Goal: Task Accomplishment & Management: Manage account settings

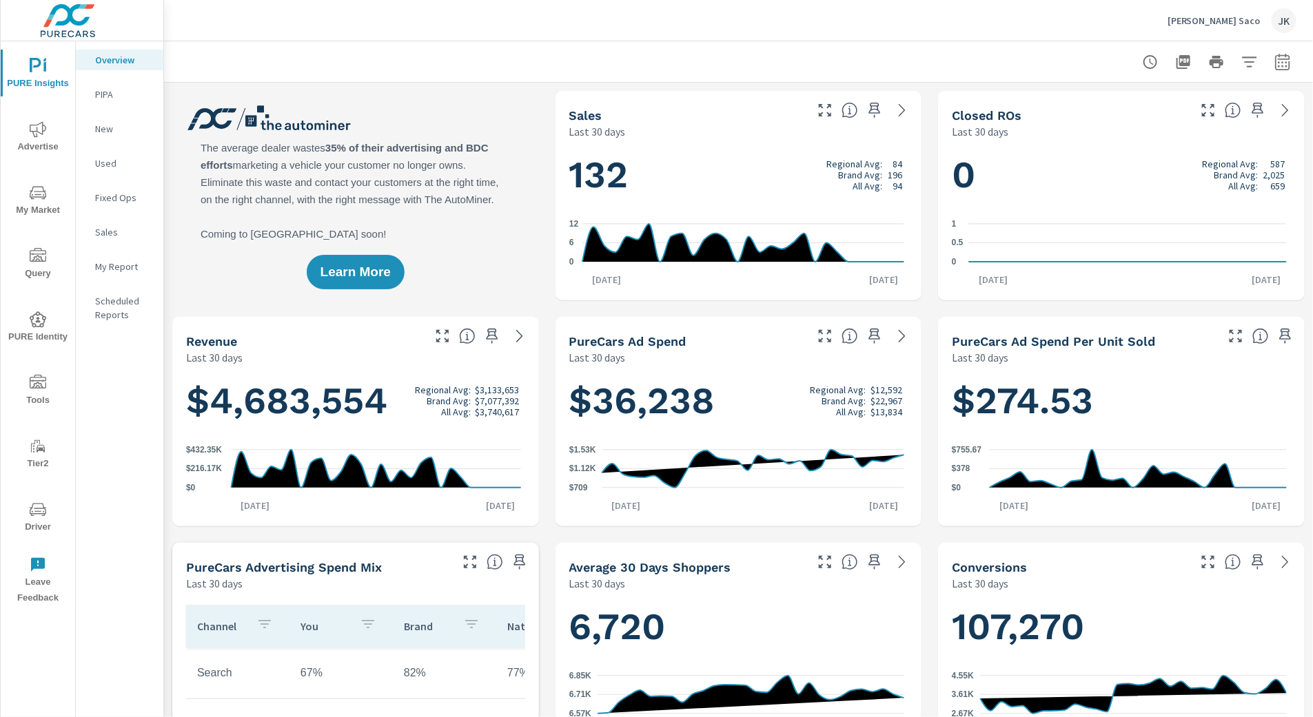
scroll to position [1, 0]
click at [25, 192] on span "My Market" at bounding box center [38, 202] width 66 height 34
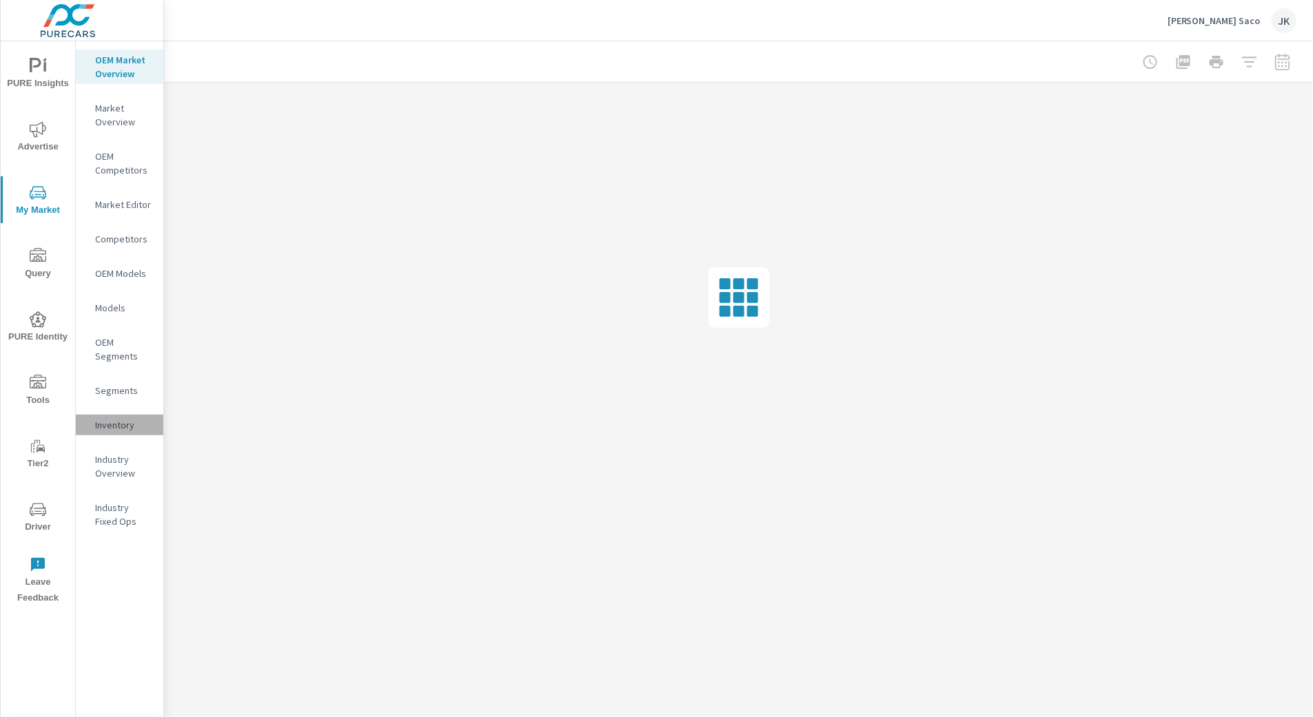
click at [116, 424] on p "Inventory" at bounding box center [123, 425] width 57 height 14
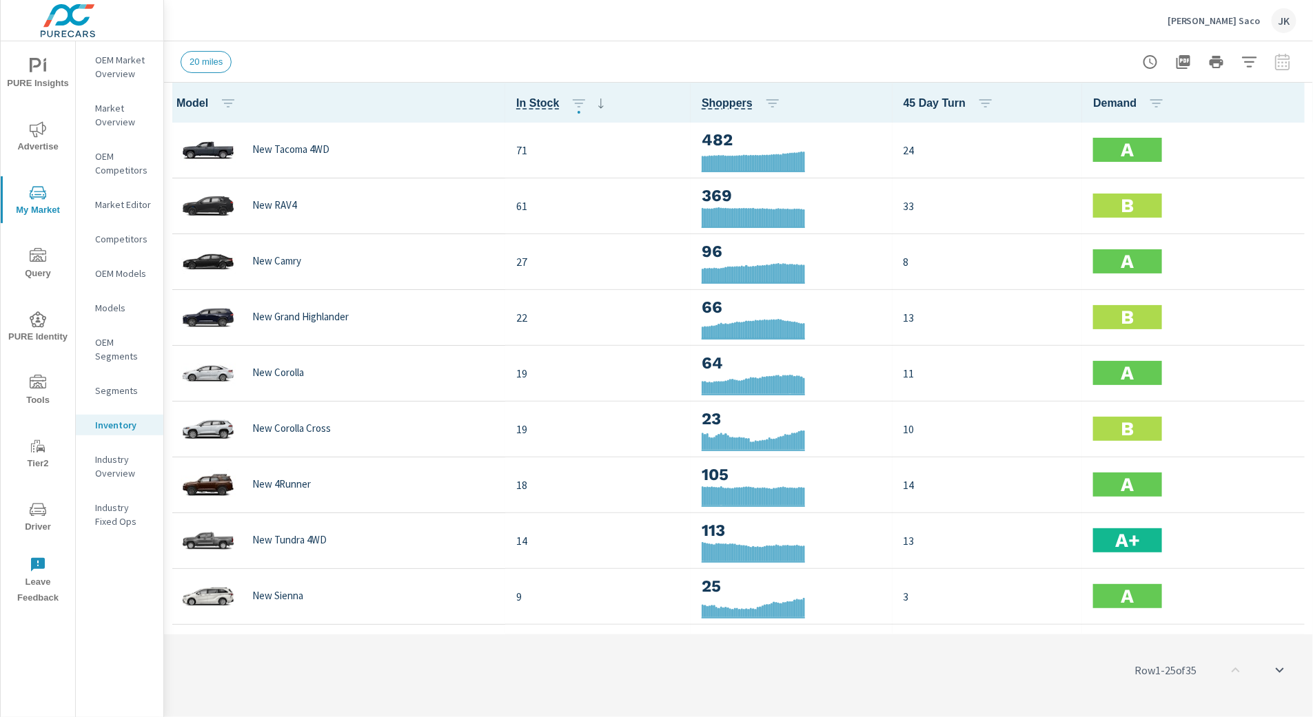
scroll to position [1, 0]
click at [1285, 99] on icon "button" at bounding box center [1293, 102] width 17 height 17
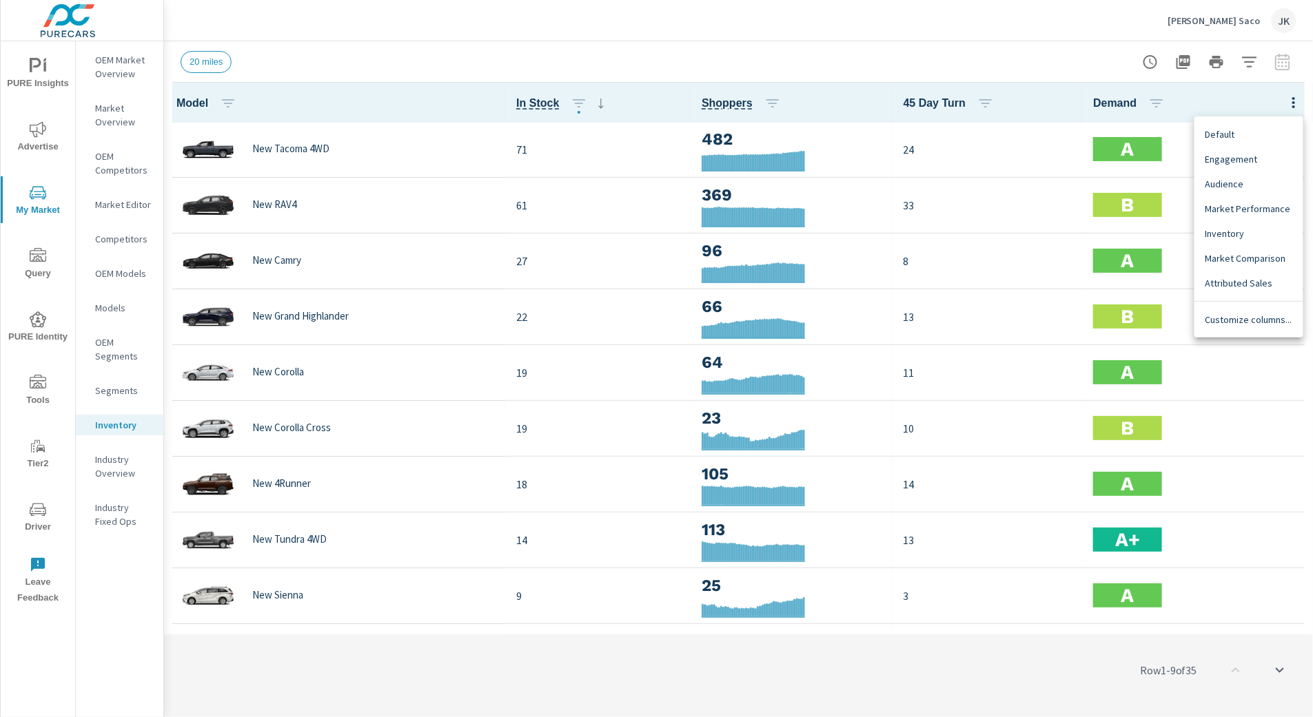
click at [1282, 65] on div at bounding box center [656, 358] width 1313 height 717
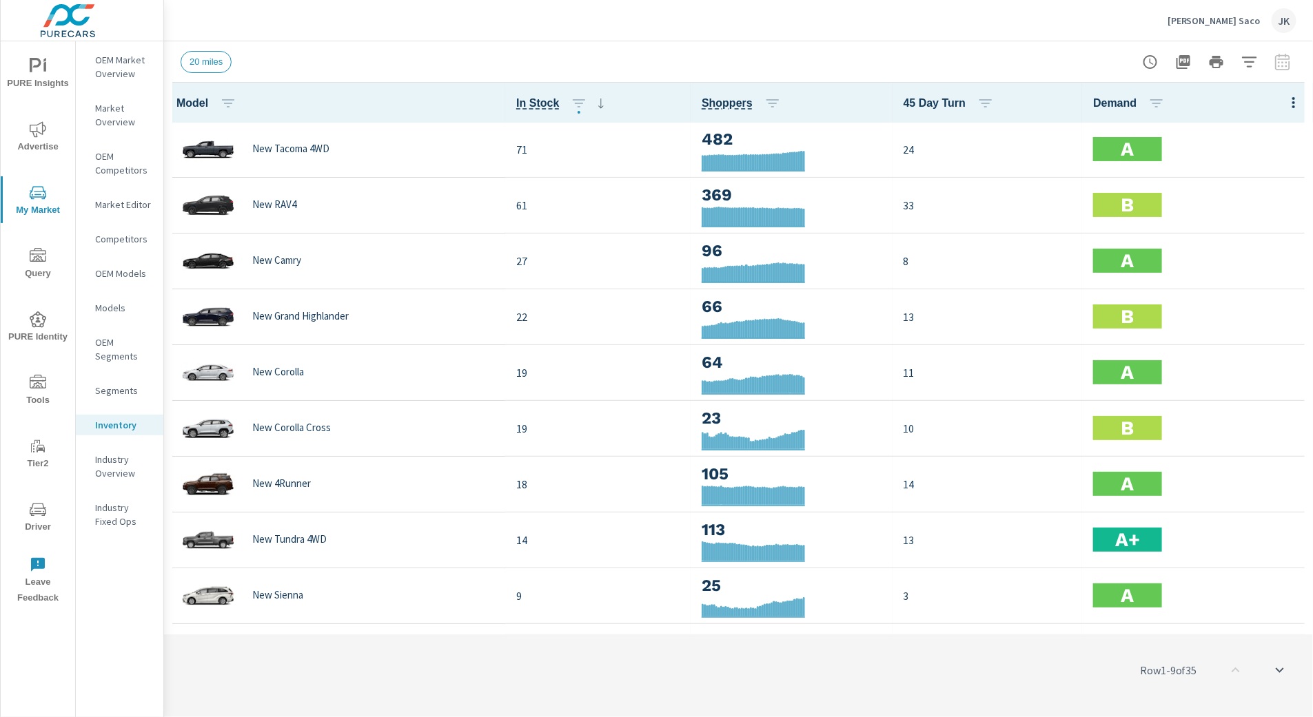
click at [1292, 105] on icon "button" at bounding box center [1293, 102] width 3 height 11
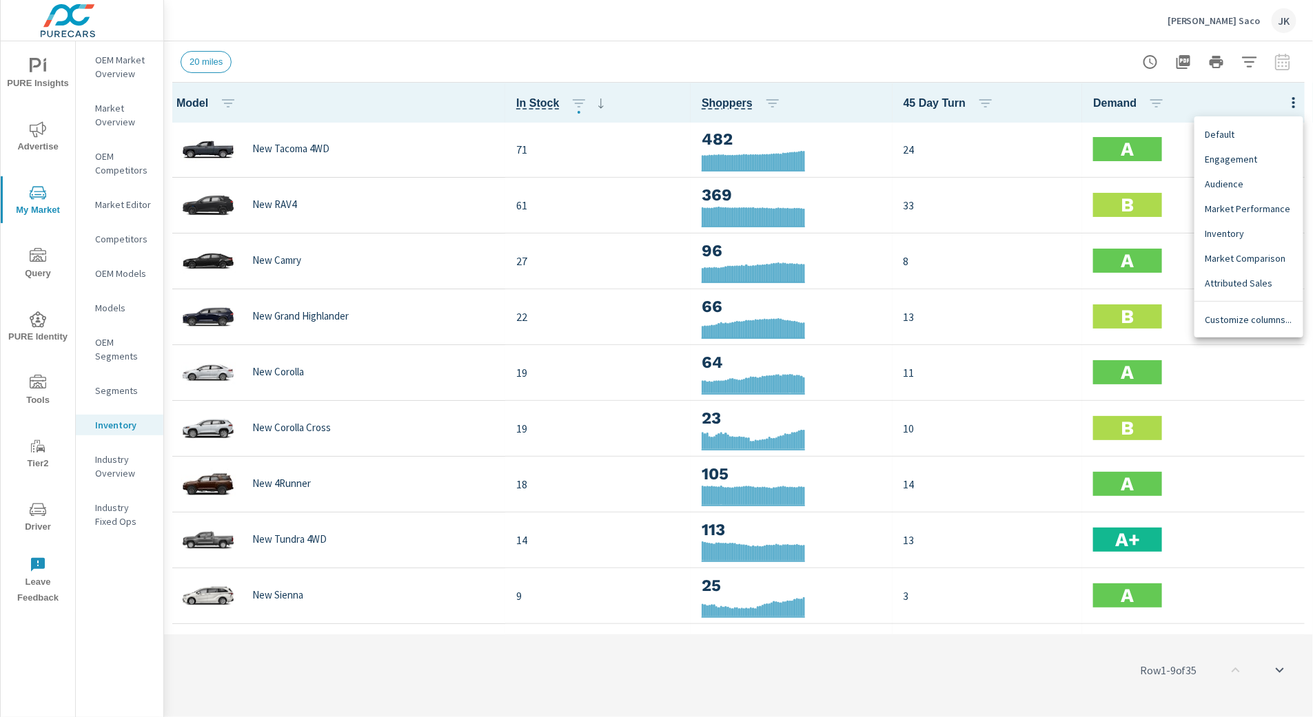
click at [1250, 327] on div "Customize columns..." at bounding box center [1248, 319] width 109 height 25
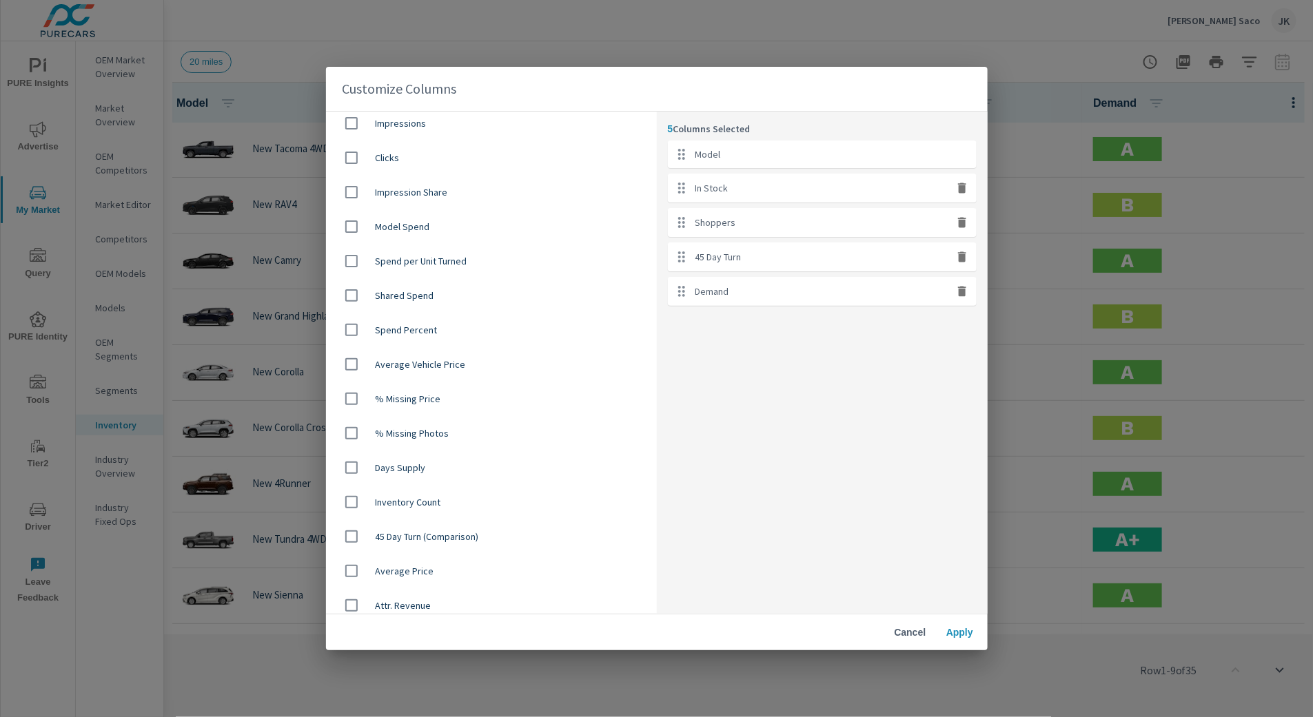
scroll to position [705, 0]
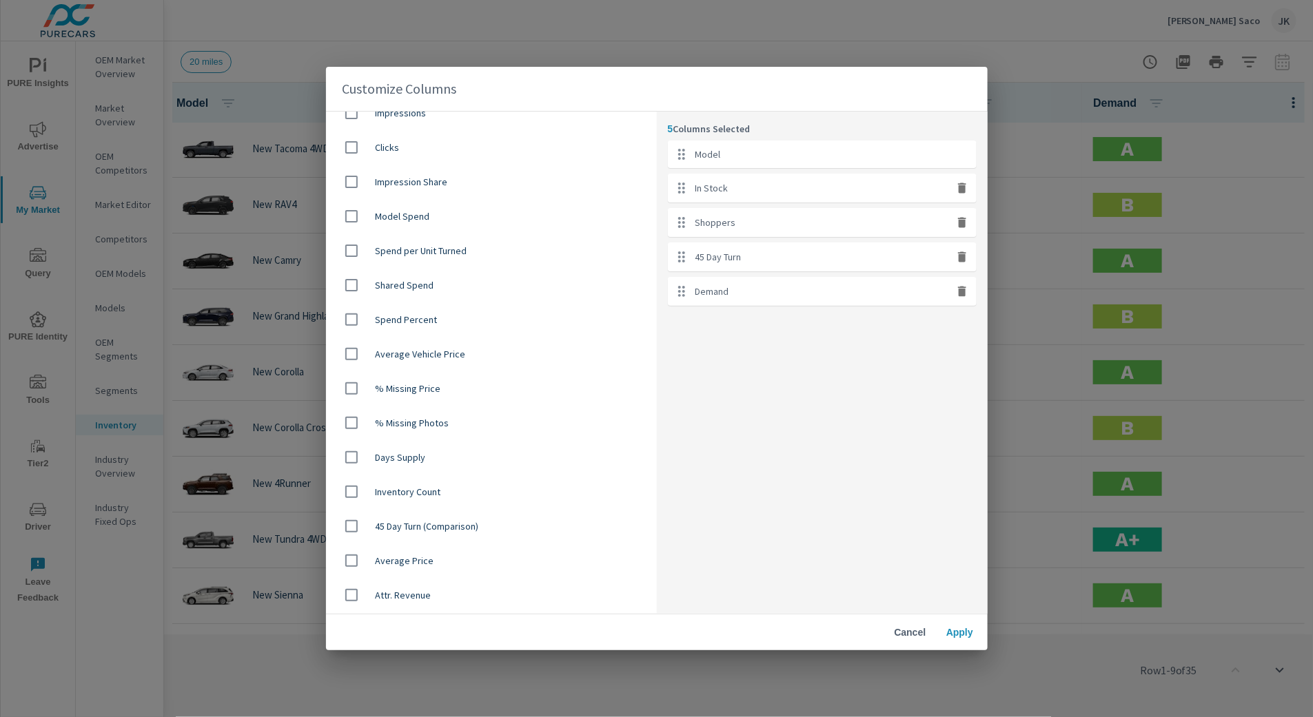
click at [362, 490] on input "checkbox" at bounding box center [351, 491] width 29 height 29
checkbox input "true"
click at [969, 632] on span "Apply" at bounding box center [959, 632] width 33 height 12
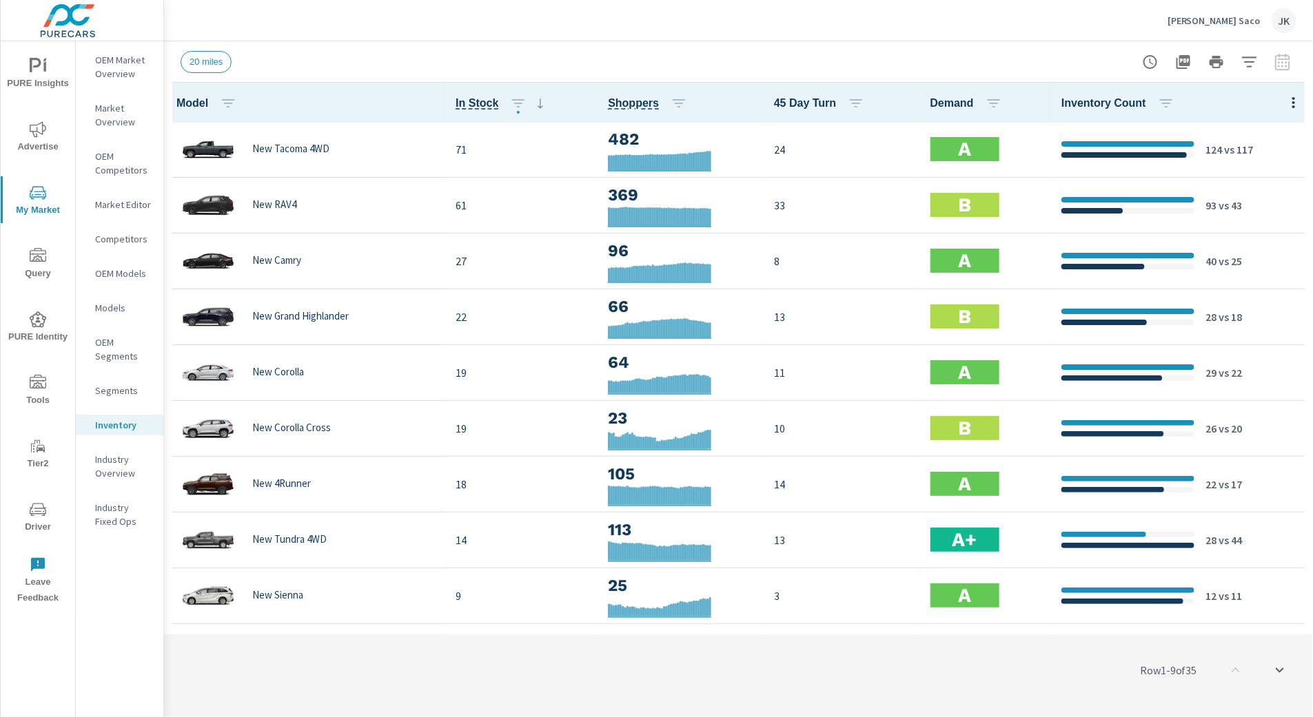
click at [705, 693] on div "Row 1 - 9 of 35" at bounding box center [738, 670] width 1149 height 83
click at [1280, 62] on div at bounding box center [1216, 62] width 160 height 28
click at [1285, 95] on icon "button" at bounding box center [1293, 102] width 17 height 17
click at [1286, 64] on div at bounding box center [656, 358] width 1313 height 717
click at [1245, 54] on icon "button" at bounding box center [1249, 62] width 17 height 17
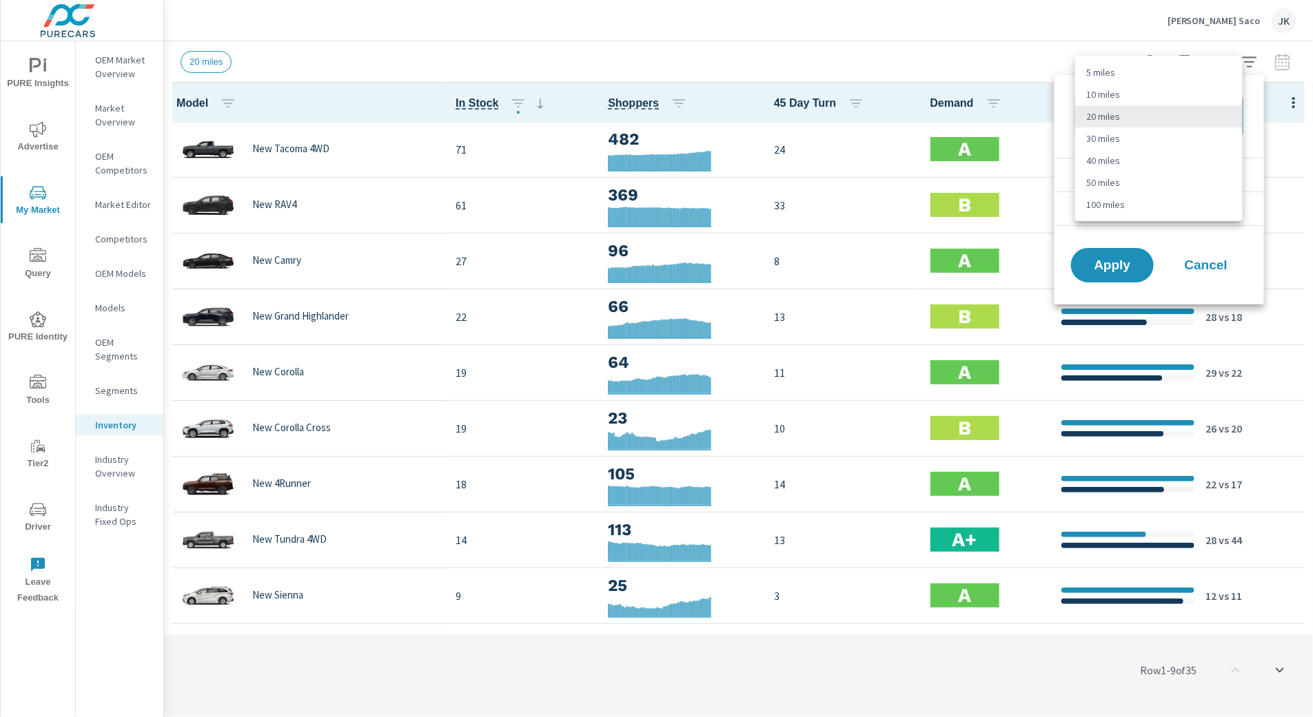
click at [1199, 103] on body "PURE Insights Advertise My Market Query PURE Identity Tools Tier2 Driver Leave …" at bounding box center [656, 358] width 1313 height 717
click at [1195, 110] on li "20 miles" at bounding box center [1158, 116] width 167 height 22
click at [1212, 269] on span "Cancel" at bounding box center [1205, 265] width 55 height 12
